Goal: Transaction & Acquisition: Purchase product/service

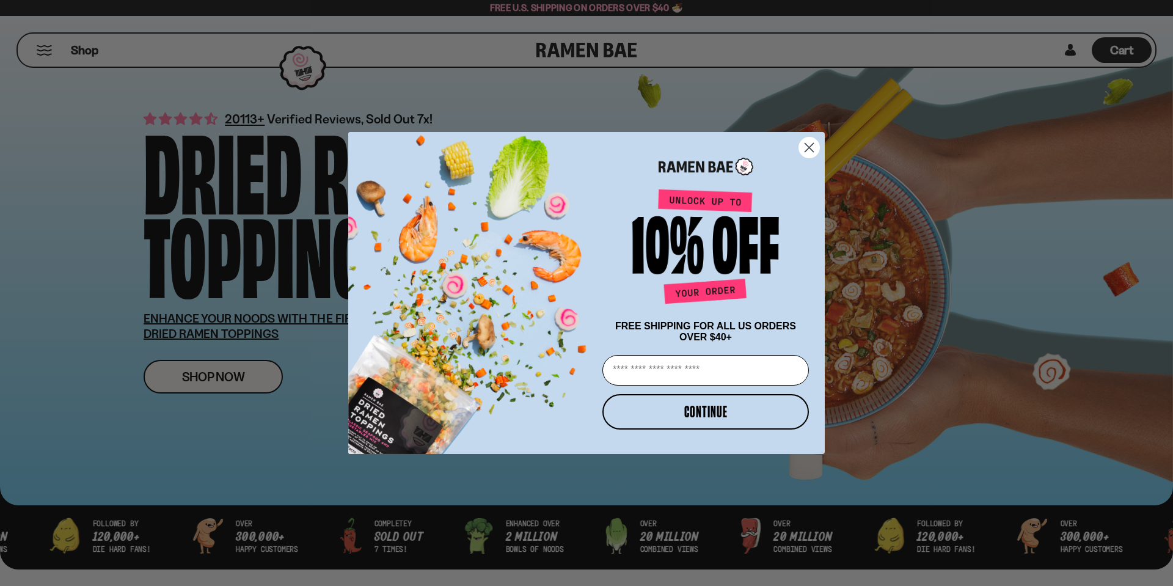
click at [807, 144] on icon "Close dialog" at bounding box center [809, 148] width 9 height 9
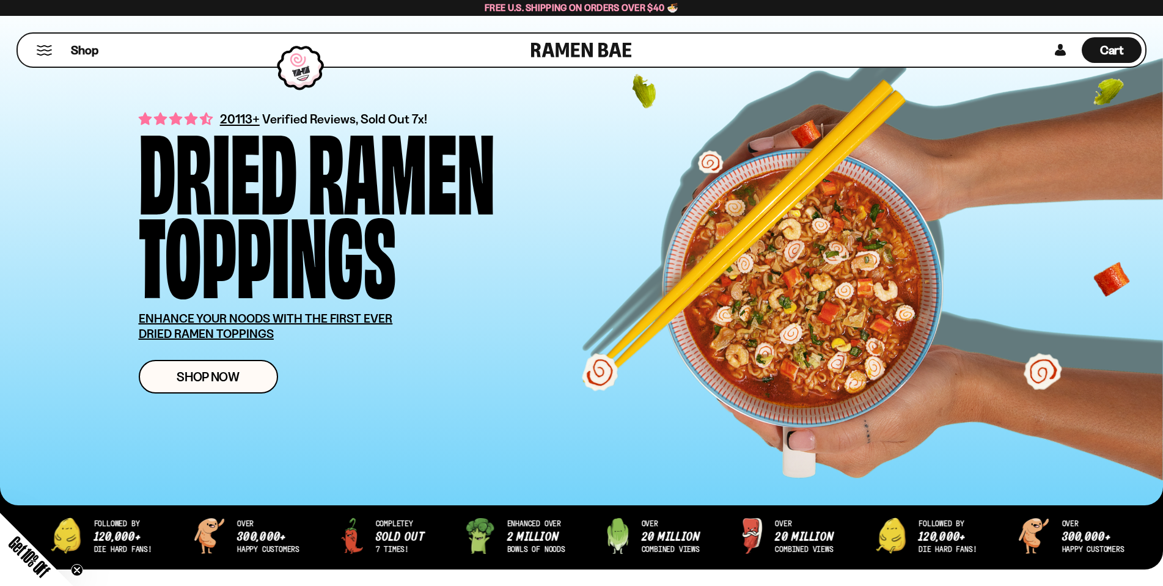
click at [46, 50] on button "Mobile Menu Trigger" at bounding box center [44, 50] width 16 height 10
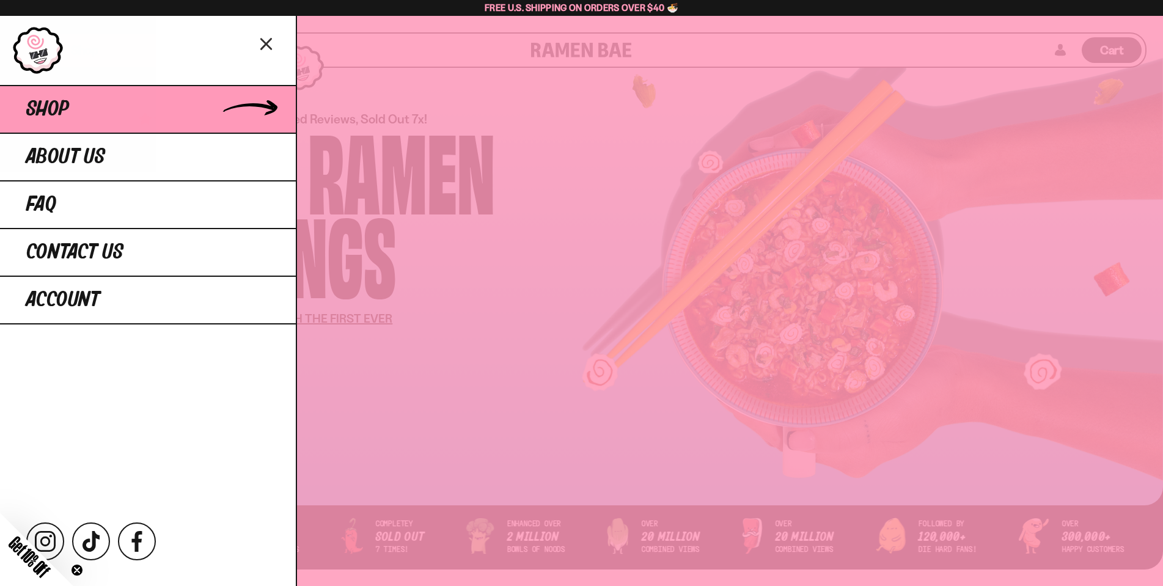
click at [81, 105] on link "Shop" at bounding box center [148, 109] width 296 height 48
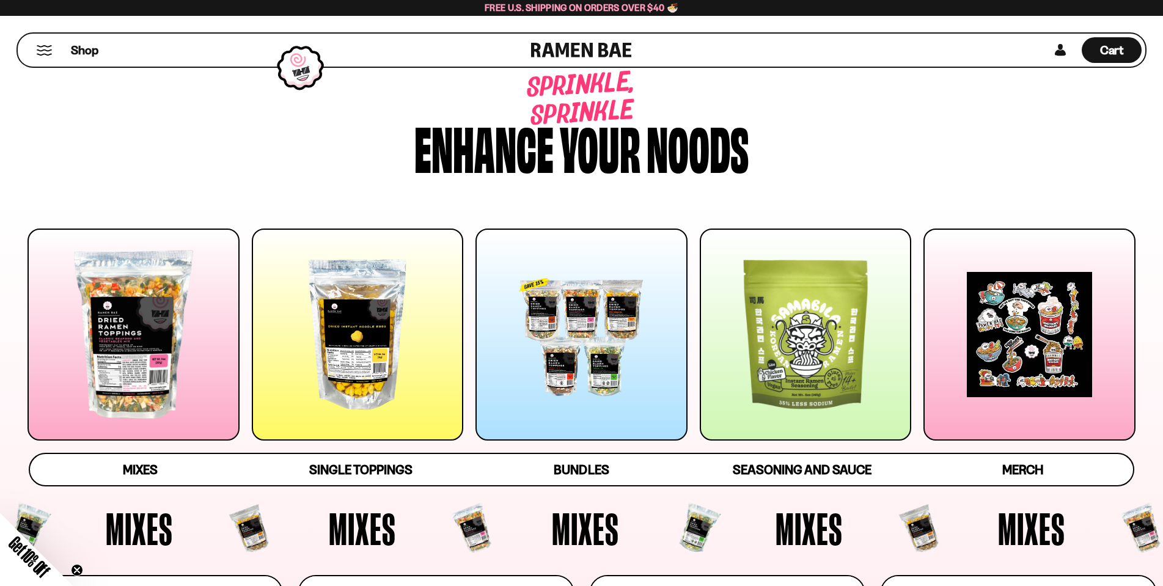
click at [161, 362] on div at bounding box center [133, 335] width 212 height 212
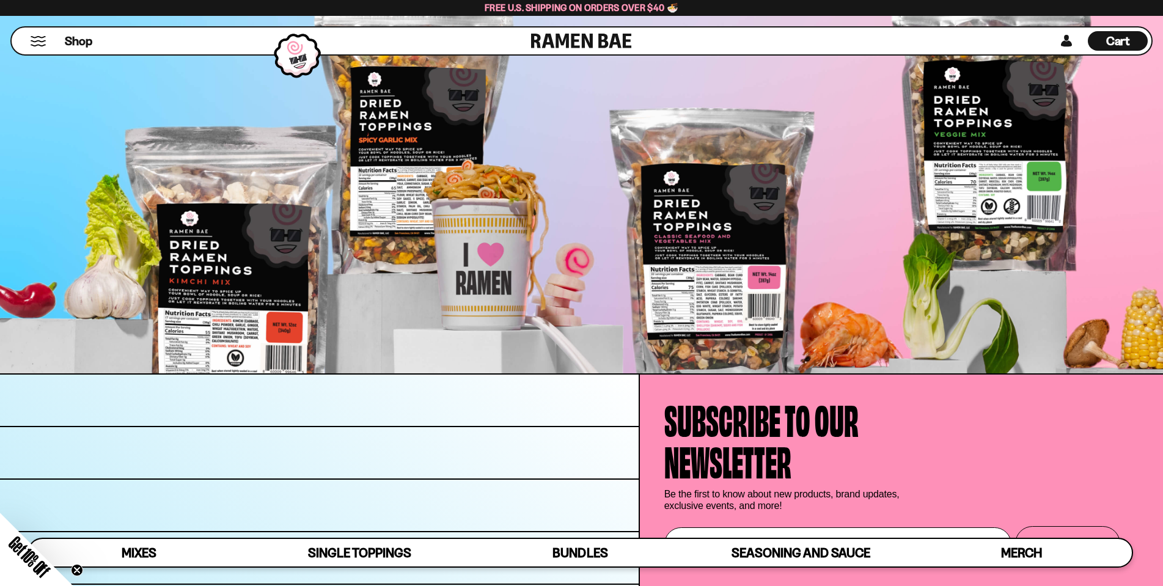
scroll to position [4850, 0]
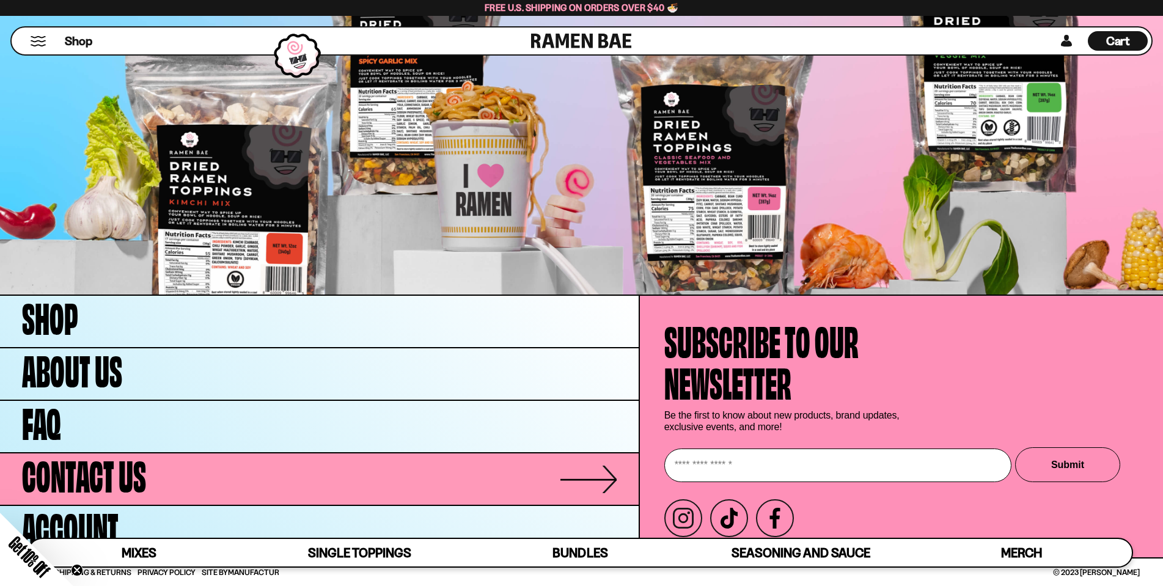
click at [122, 472] on span "Contact Us" at bounding box center [84, 473] width 124 height 42
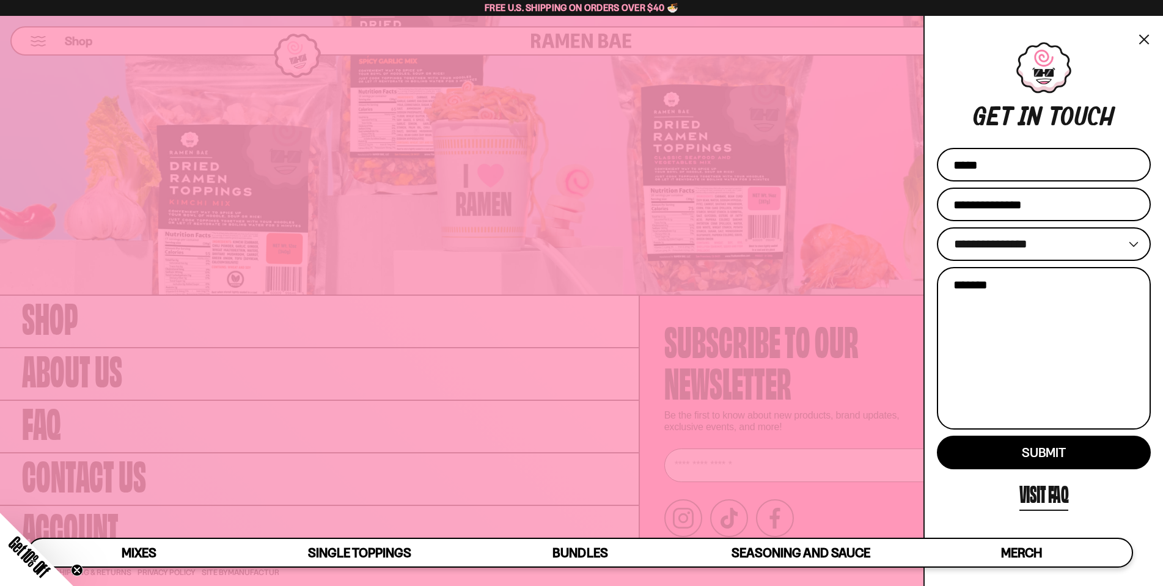
click at [1140, 38] on button "×" at bounding box center [1144, 39] width 14 height 18
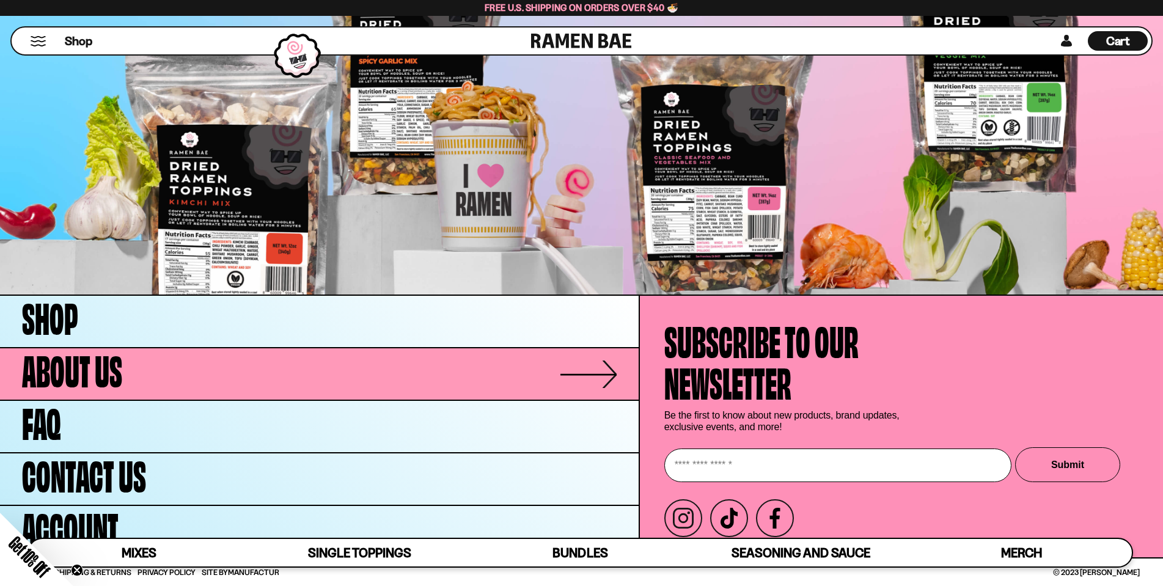
click at [298, 366] on link "About Us" at bounding box center [319, 373] width 639 height 51
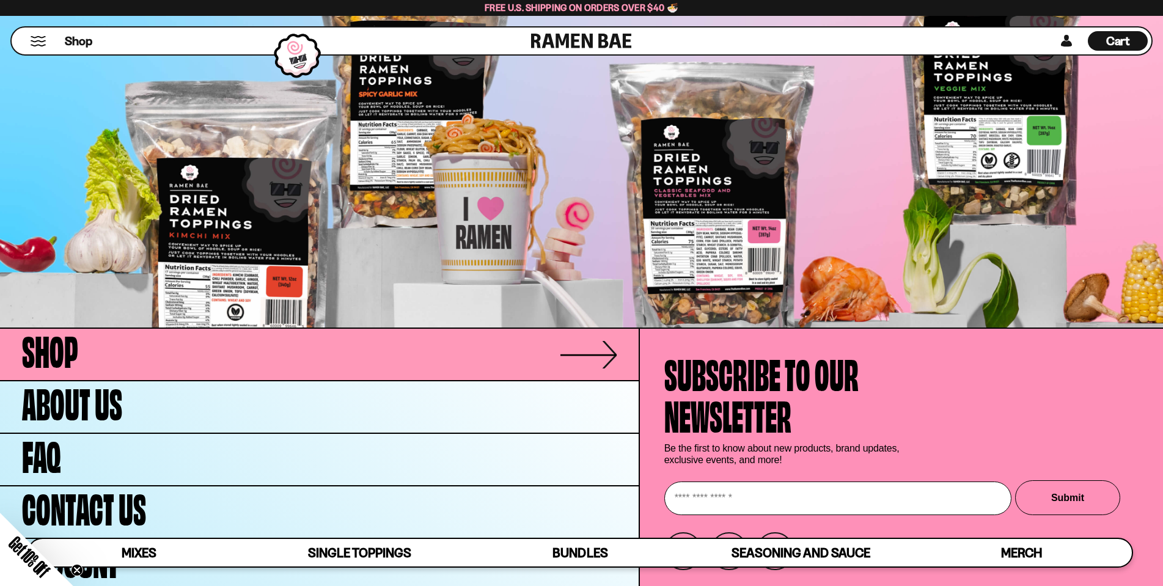
click at [571, 358] on link "Shop" at bounding box center [319, 354] width 639 height 51
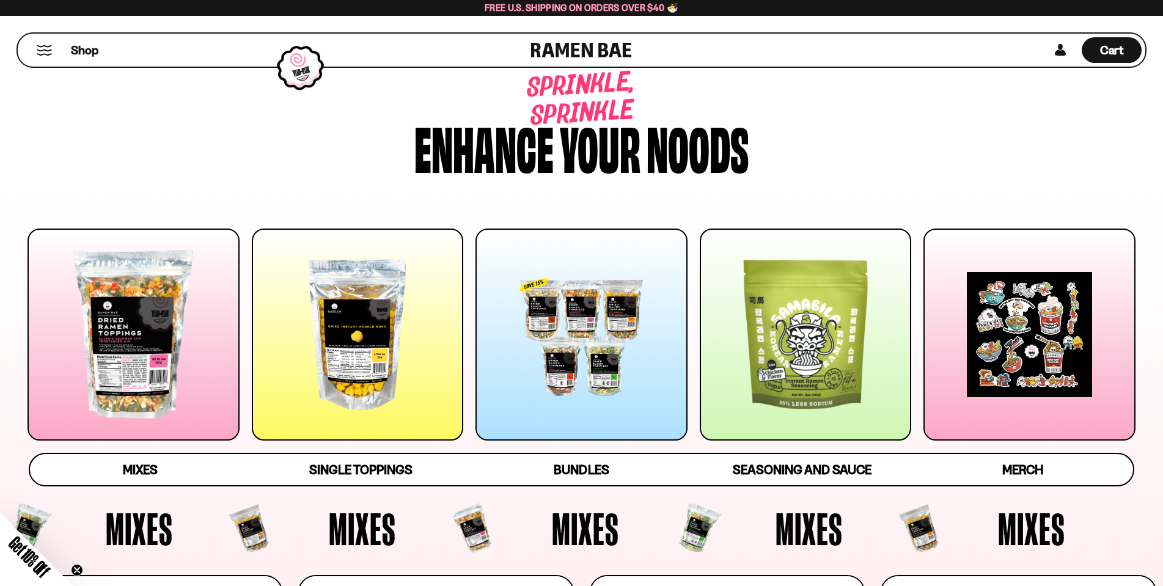
click at [590, 361] on div at bounding box center [581, 335] width 212 height 212
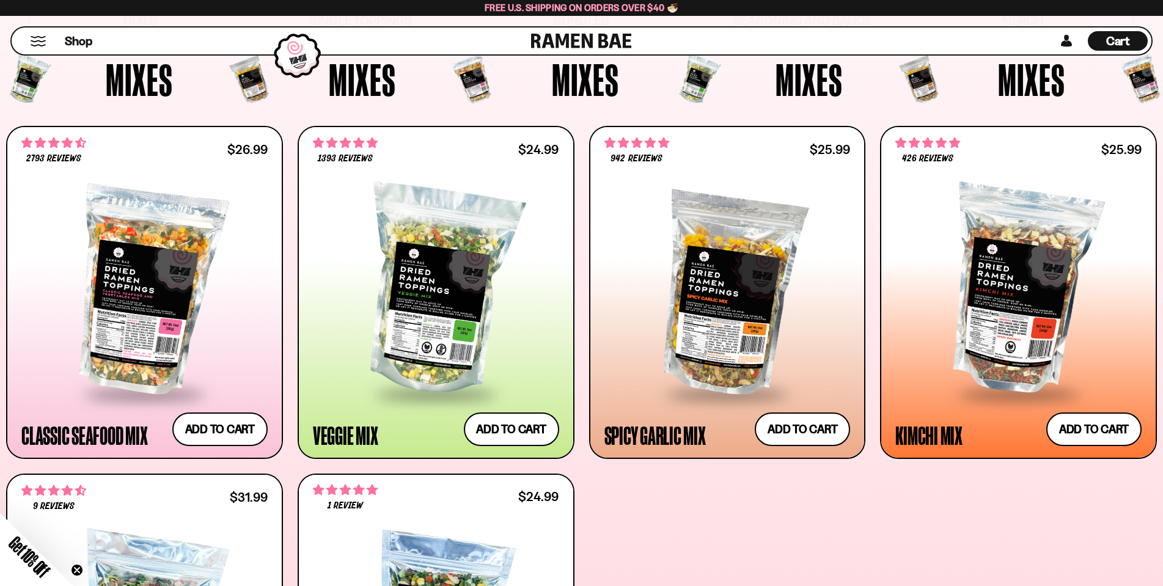
scroll to position [473, 0]
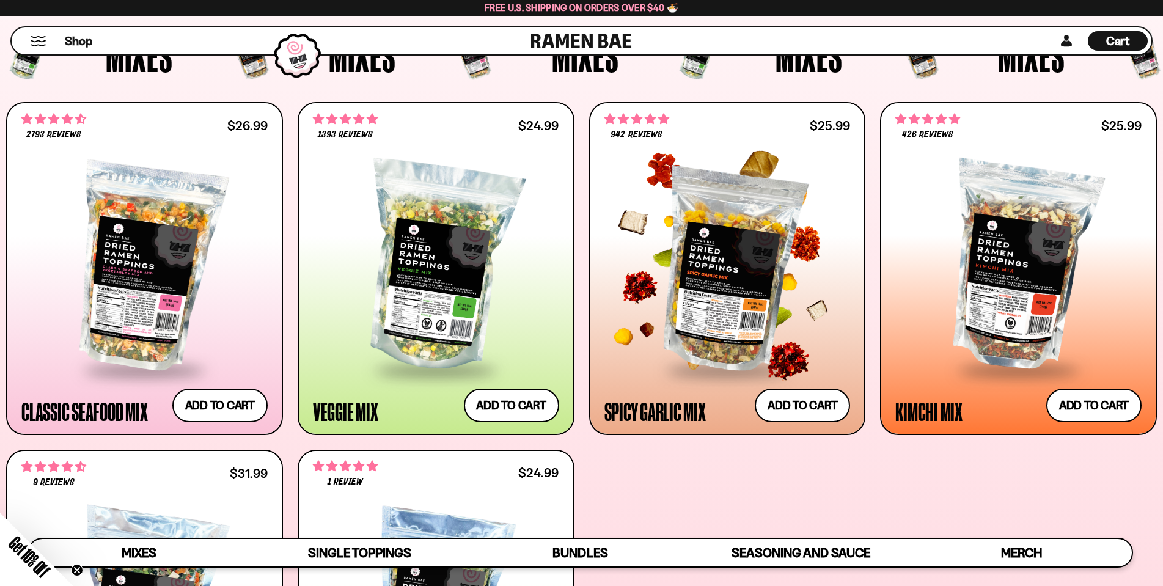
click at [754, 213] on div at bounding box center [727, 267] width 246 height 203
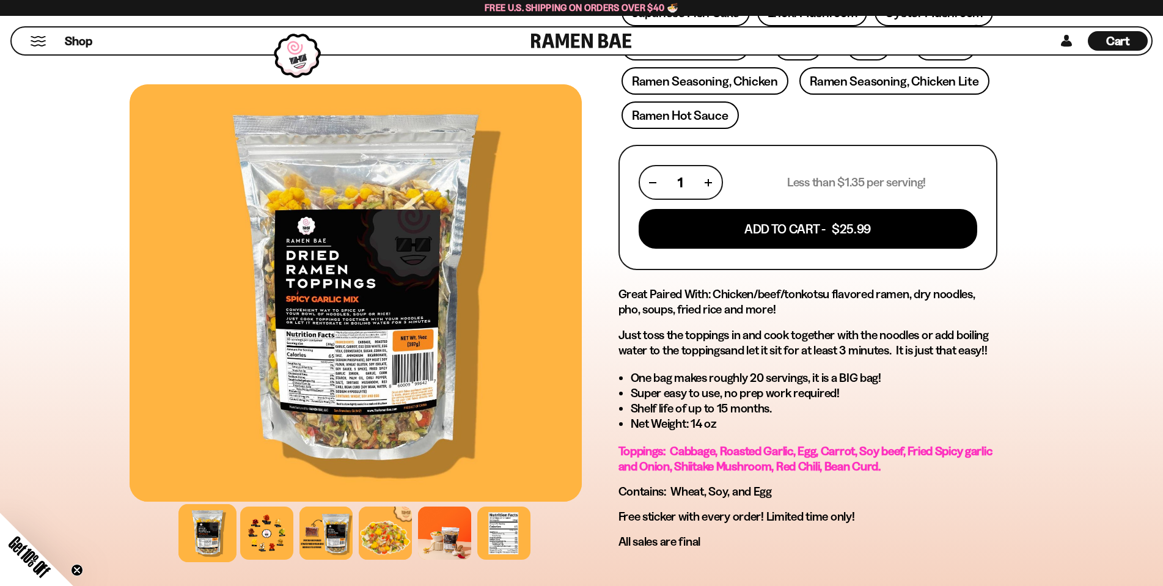
scroll to position [428, 0]
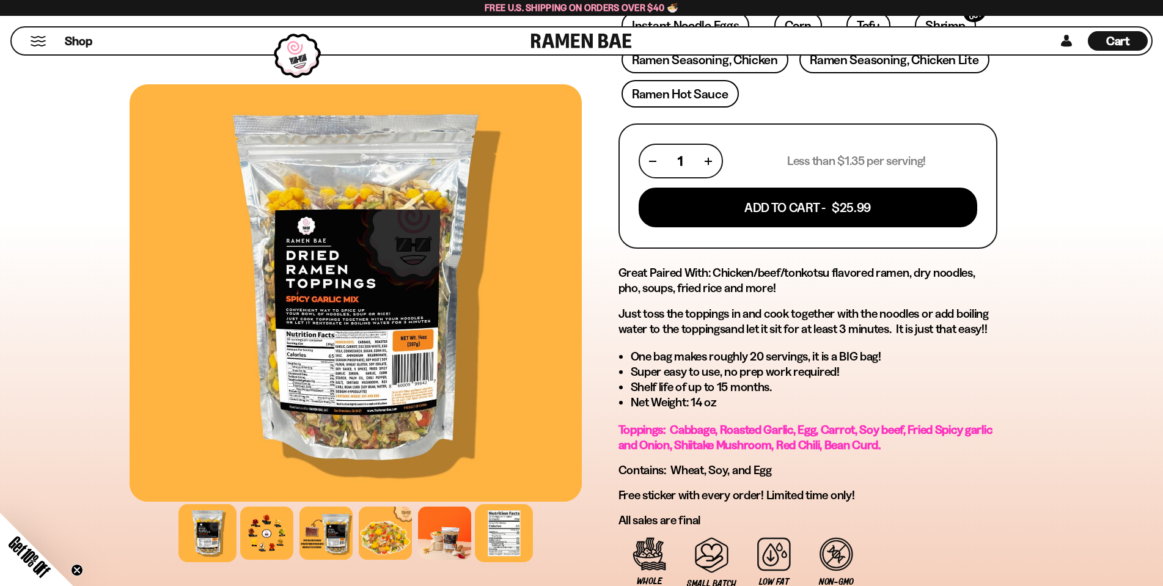
click at [497, 530] on div at bounding box center [504, 533] width 58 height 58
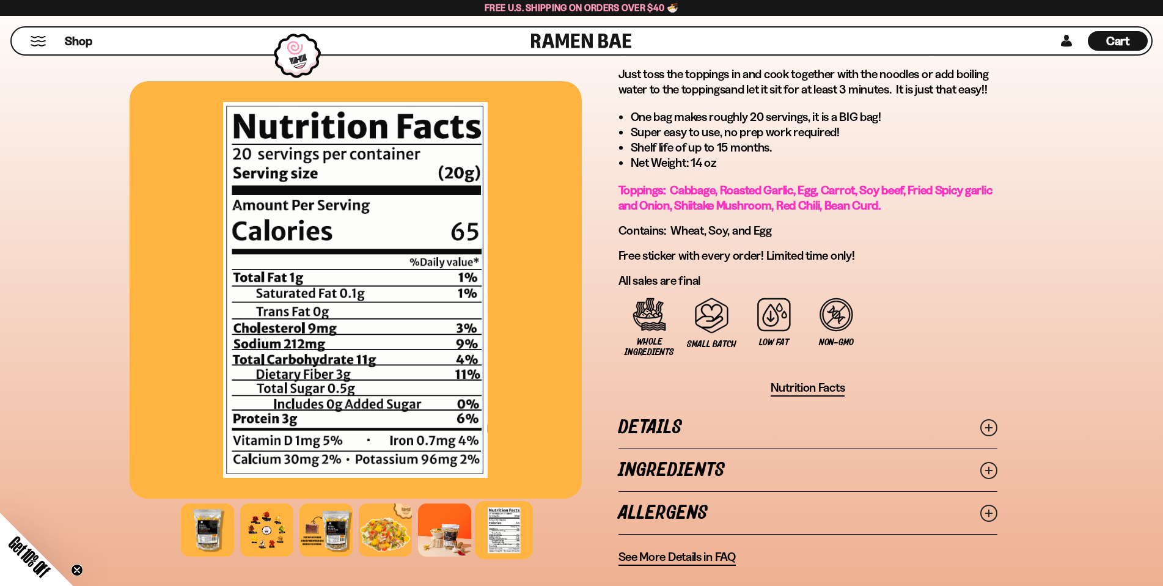
scroll to position [672, 0]
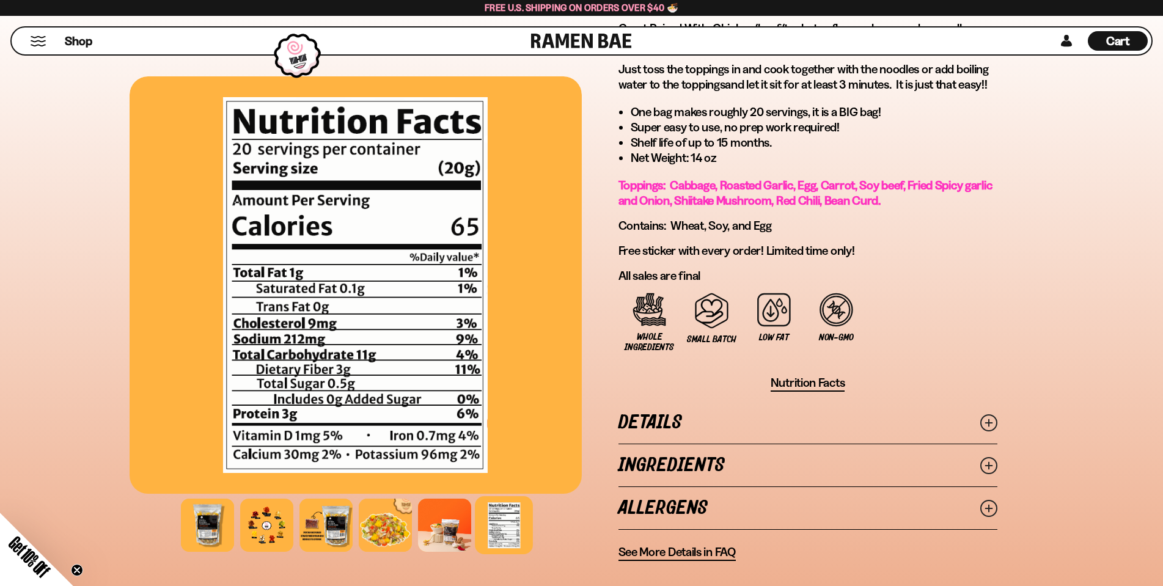
click at [992, 462] on icon at bounding box center [988, 465] width 17 height 17
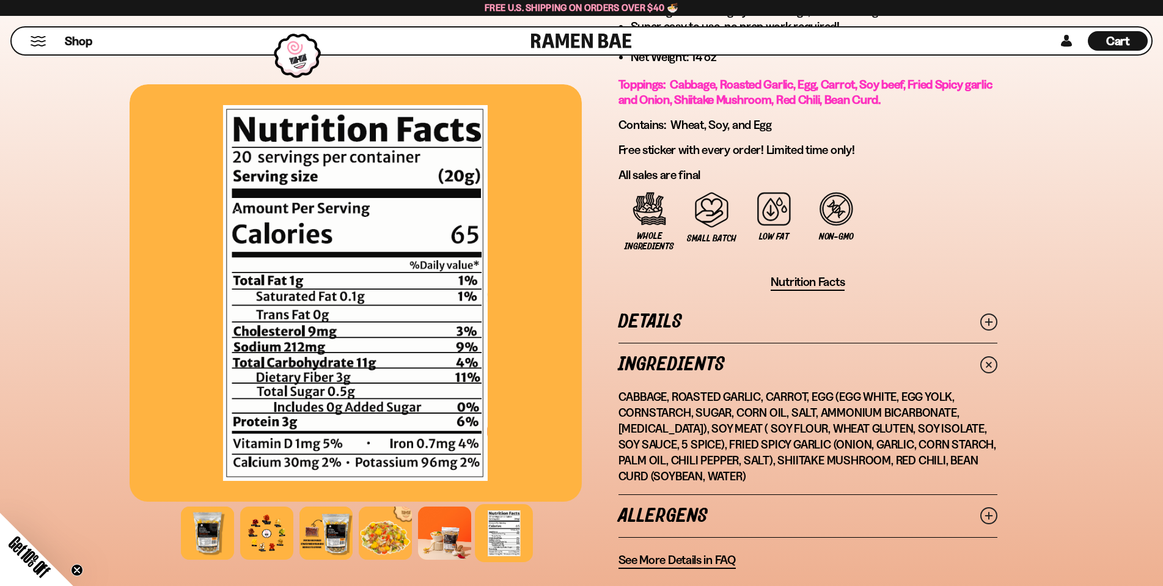
scroll to position [794, 0]
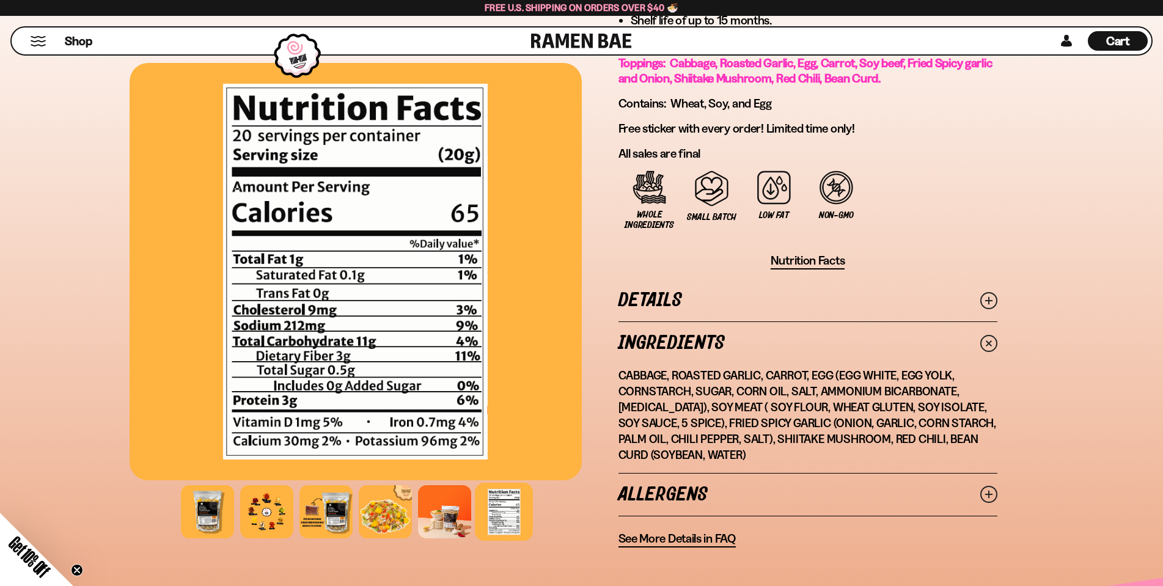
click at [984, 496] on icon at bounding box center [988, 494] width 17 height 17
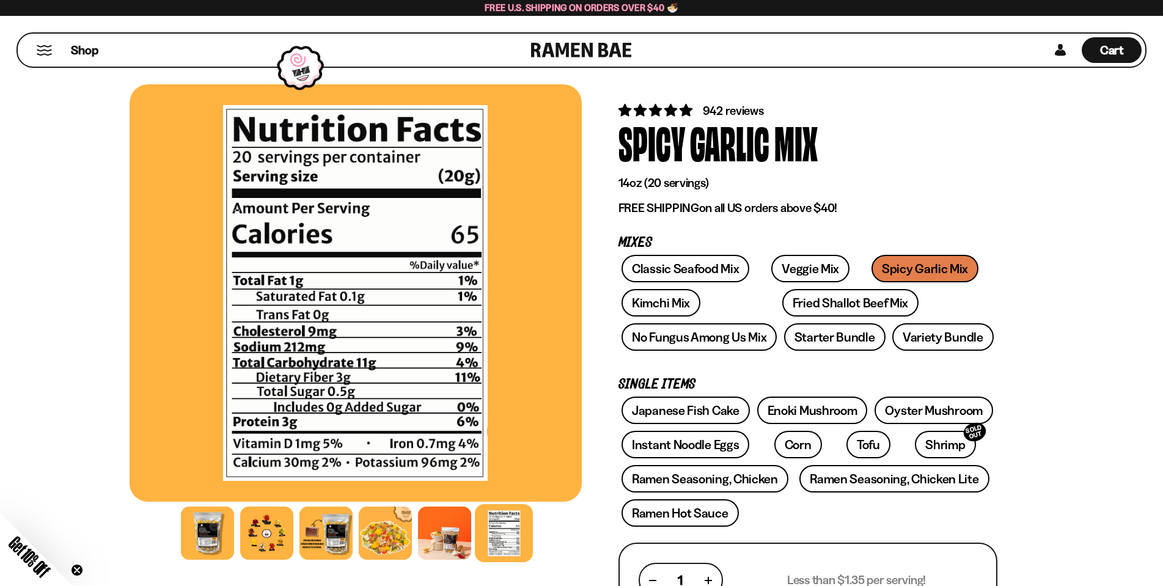
scroll to position [0, 0]
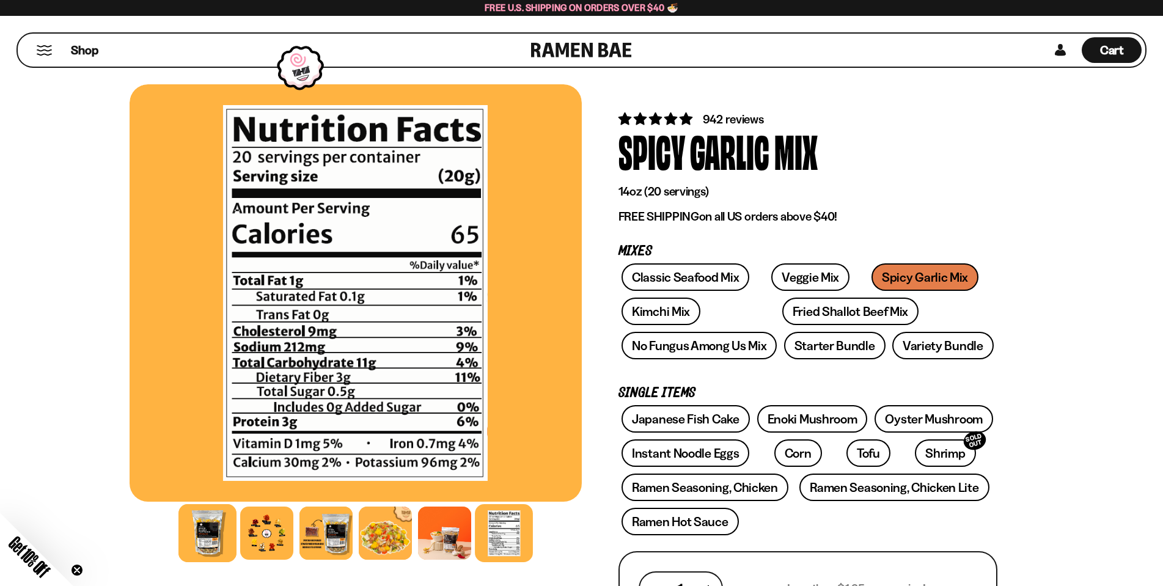
click at [203, 529] on div at bounding box center [207, 533] width 58 height 58
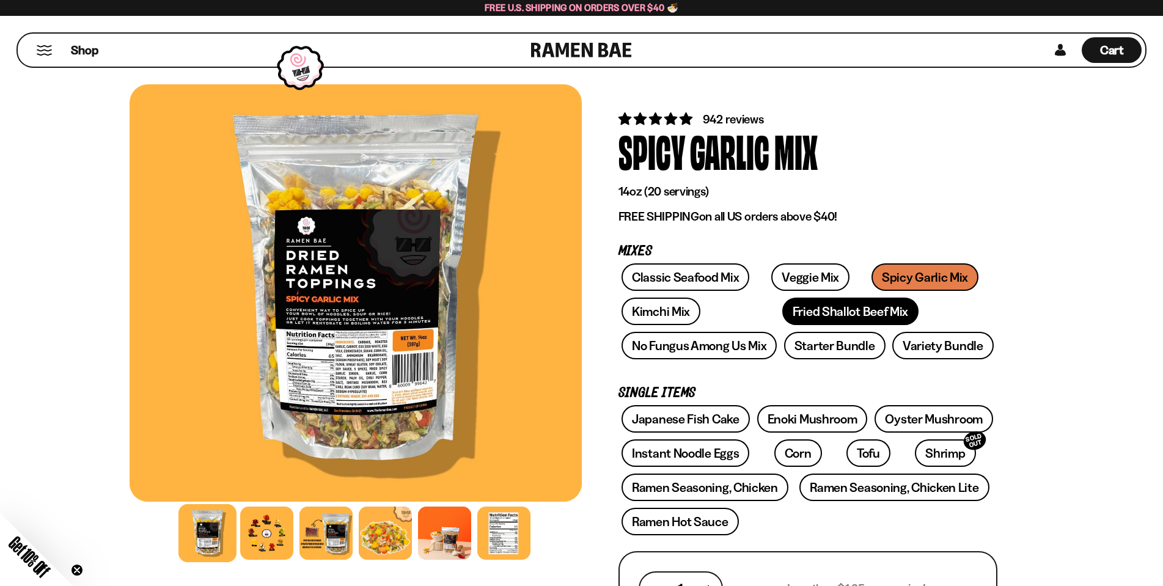
click at [782, 315] on link "Fried Shallot Beef Mix" at bounding box center [850, 311] width 136 height 27
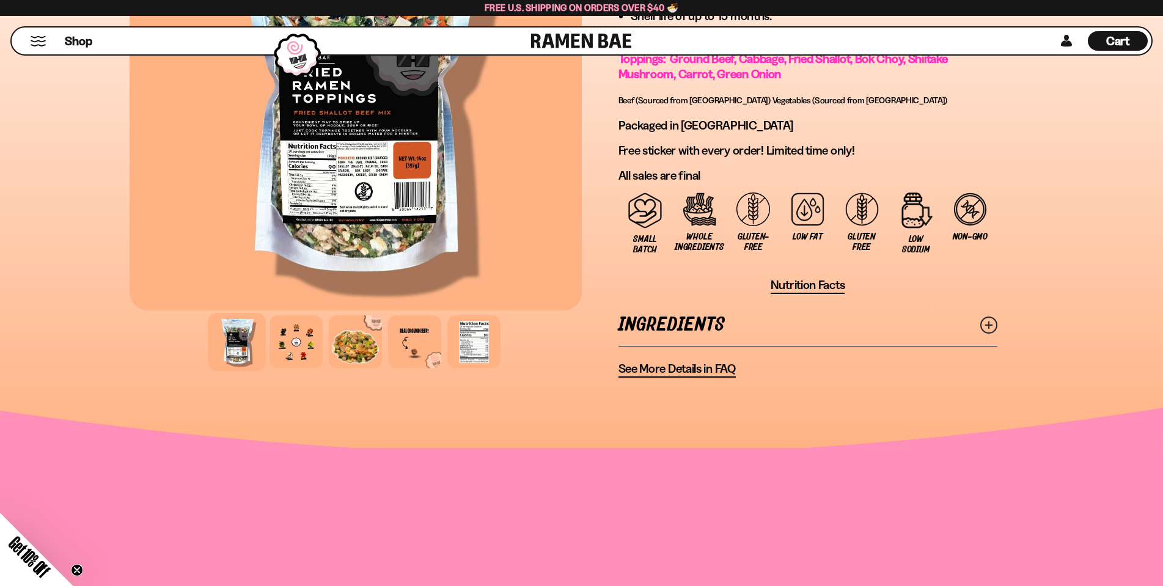
scroll to position [917, 0]
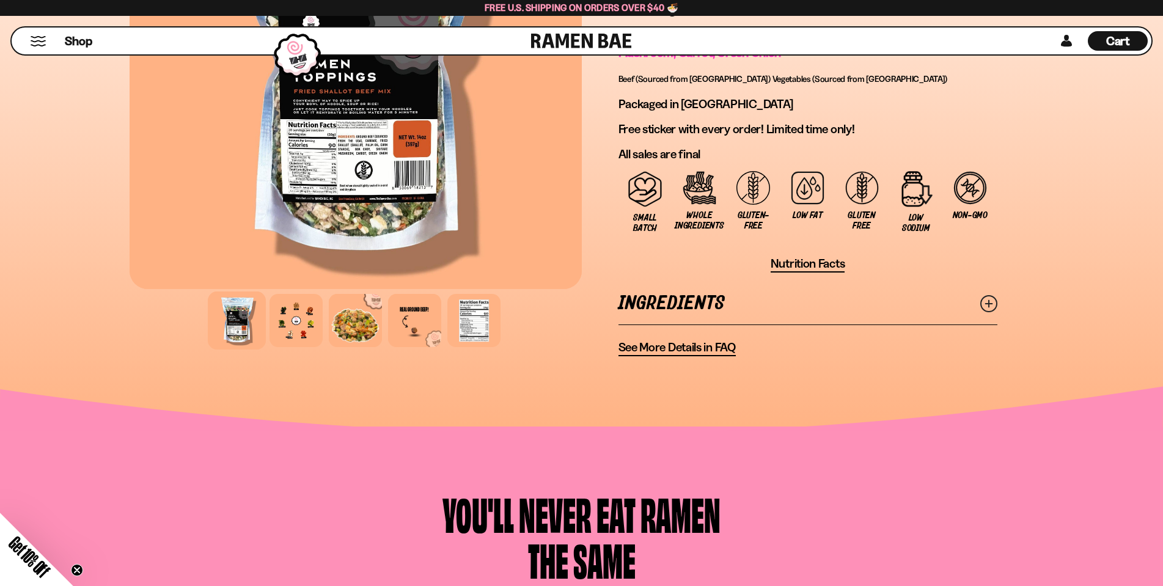
click at [45, 43] on button "Mobile Menu Trigger" at bounding box center [38, 41] width 16 height 10
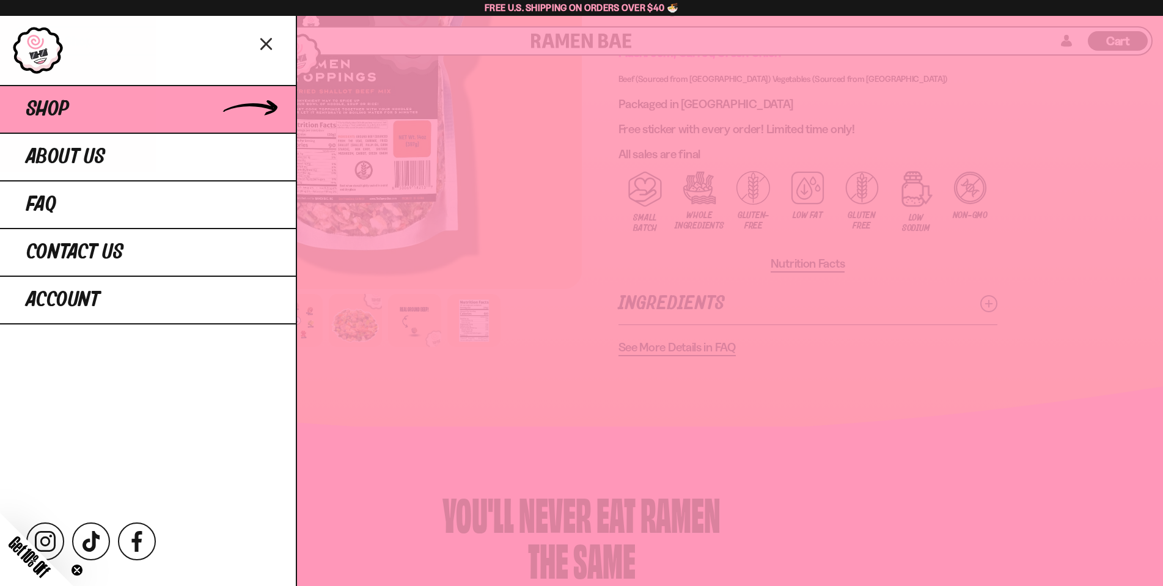
click at [58, 108] on span "Shop" at bounding box center [47, 109] width 43 height 22
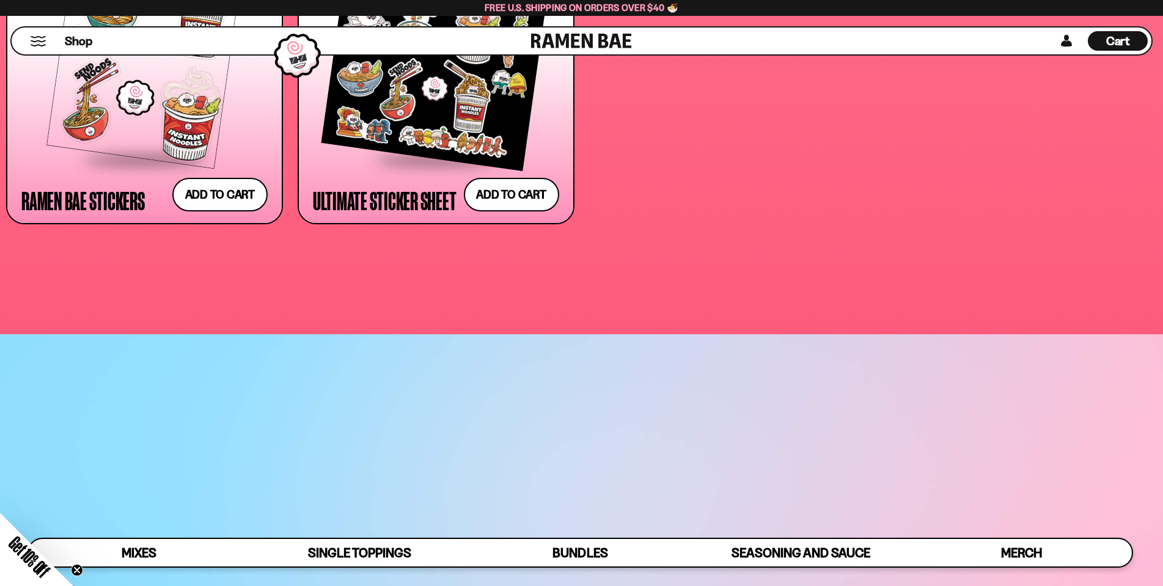
scroll to position [4245, 0]
